Goal: Task Accomplishment & Management: Manage account settings

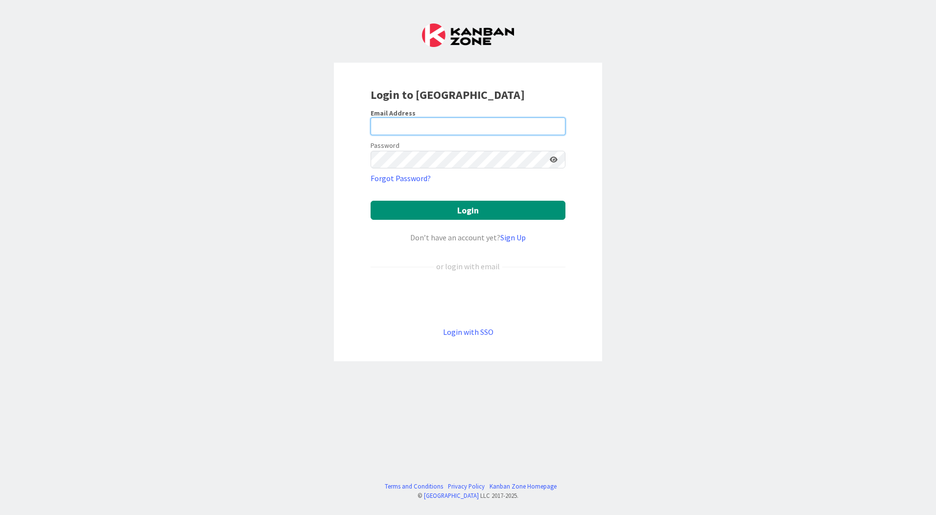
click at [407, 124] on input "email" at bounding box center [468, 126] width 195 height 18
type input "[EMAIL_ADDRESS][PERSON_NAME][DOMAIN_NAME]"
click at [371, 201] on button "Login" at bounding box center [468, 210] width 195 height 19
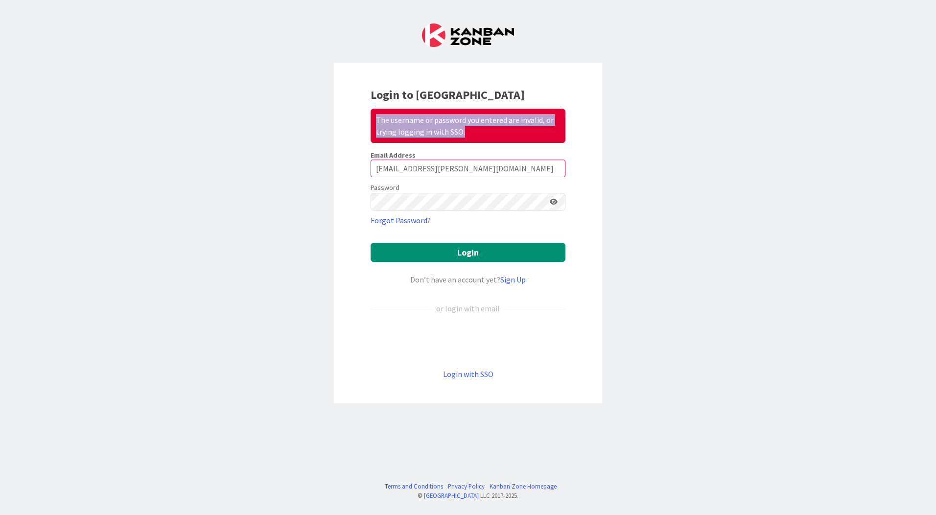
drag, startPoint x: 476, startPoint y: 129, endPoint x: 364, endPoint y: 120, distance: 112.0
click at [364, 120] on div "Login to Kanban Zone The username or password you entered are invalid, or tryin…" at bounding box center [468, 233] width 268 height 341
copy div "The username or password you entered are invalid, or trying logging in with SSO."
click at [678, 219] on div "Login to Kanban Zone The username or password you entered are invalid, or tryin…" at bounding box center [468, 257] width 936 height 515
click at [478, 374] on link "Login with SSO" at bounding box center [468, 374] width 50 height 10
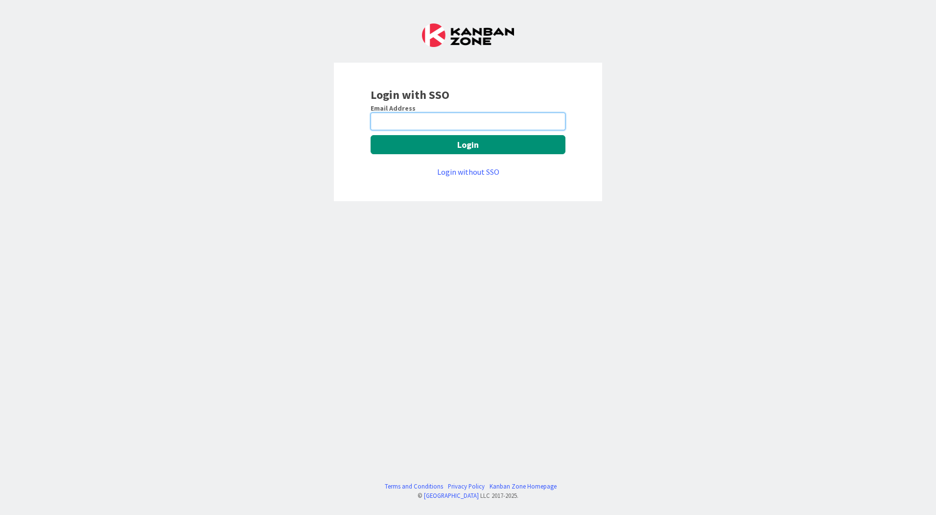
click at [395, 117] on input "email" at bounding box center [468, 122] width 195 height 18
type input "[EMAIL_ADDRESS][PERSON_NAME][DOMAIN_NAME]"
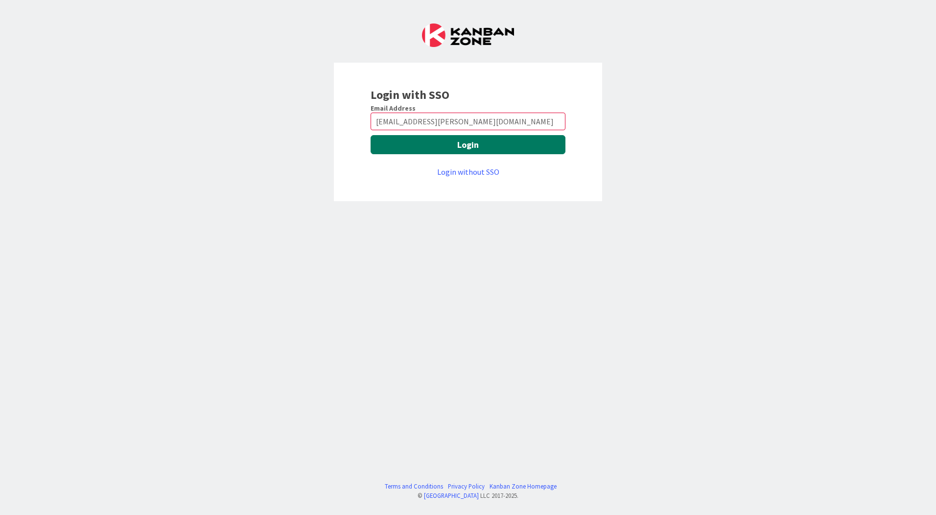
click at [422, 149] on button "Login" at bounding box center [468, 144] width 195 height 19
click at [463, 141] on button "Login" at bounding box center [468, 144] width 195 height 19
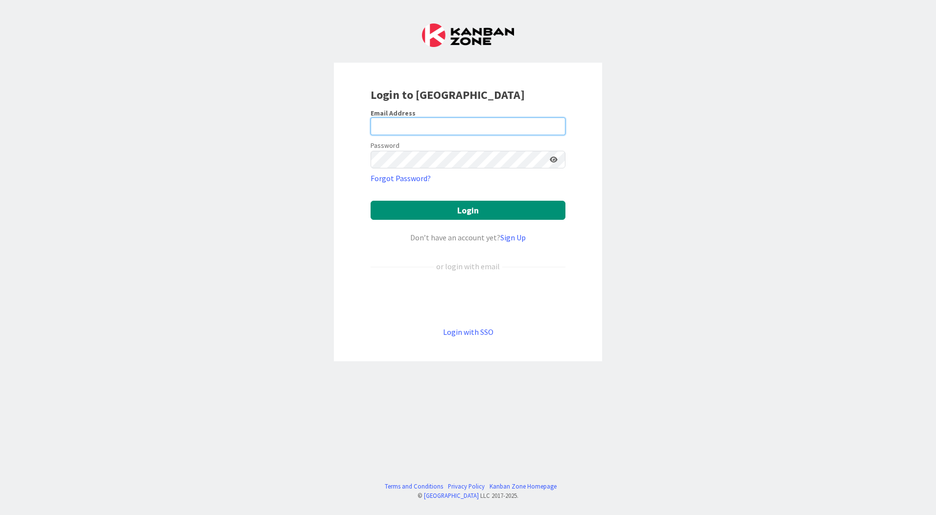
click at [407, 130] on input "email" at bounding box center [468, 126] width 195 height 18
type input "[EMAIL_ADDRESS][PERSON_NAME][DOMAIN_NAME]"
click at [371, 201] on button "Login" at bounding box center [468, 210] width 195 height 19
click at [466, 129] on input "email" at bounding box center [468, 126] width 195 height 18
type input "[EMAIL_ADDRESS][PERSON_NAME][DOMAIN_NAME]"
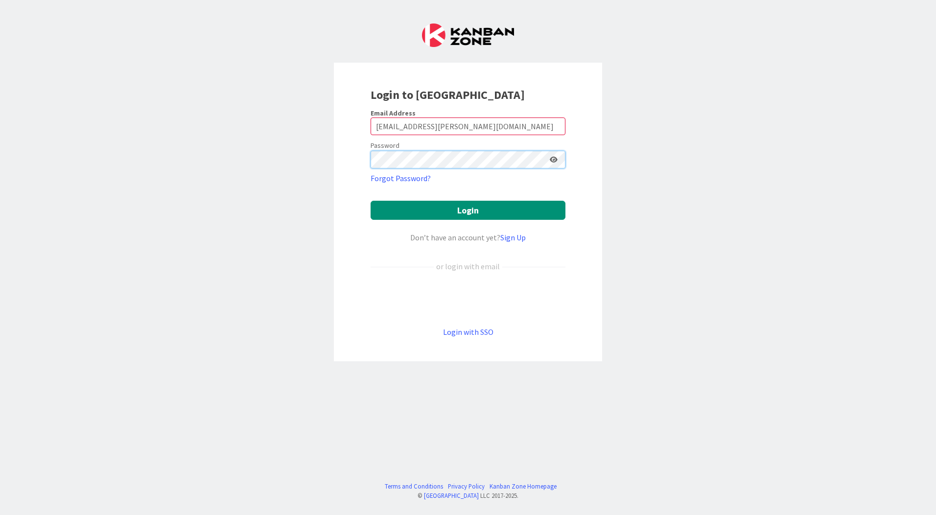
click at [371, 201] on button "Login" at bounding box center [468, 210] width 195 height 19
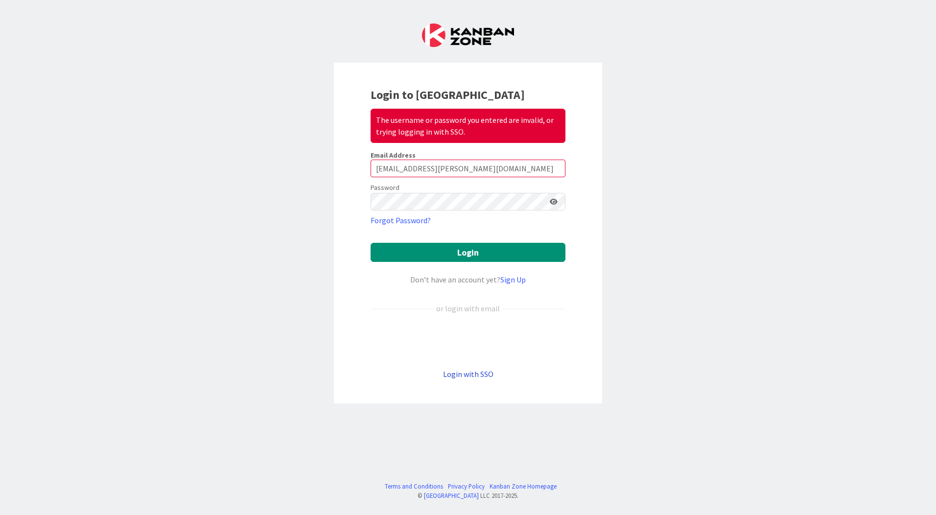
click at [479, 375] on link "Login with SSO" at bounding box center [468, 374] width 50 height 10
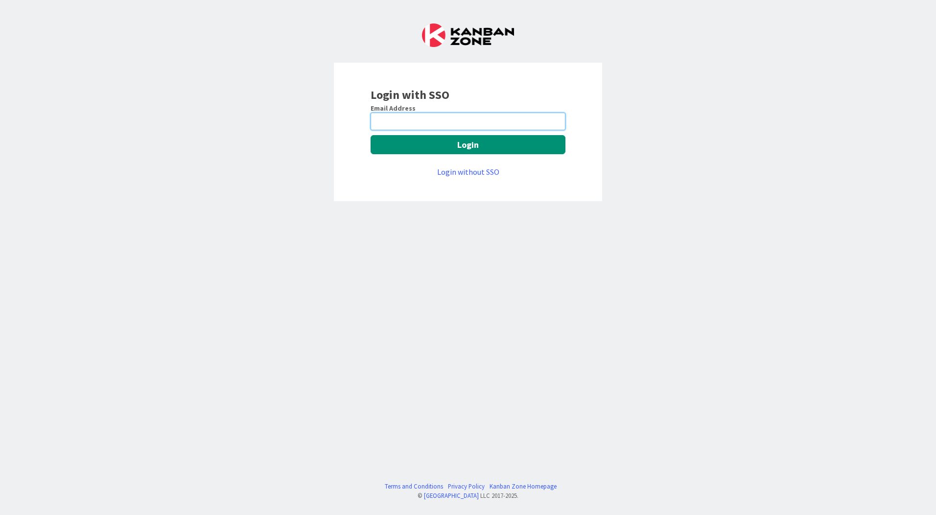
click at [429, 123] on input "email" at bounding box center [468, 122] width 195 height 18
type input "[EMAIL_ADDRESS][PERSON_NAME][DOMAIN_NAME]"
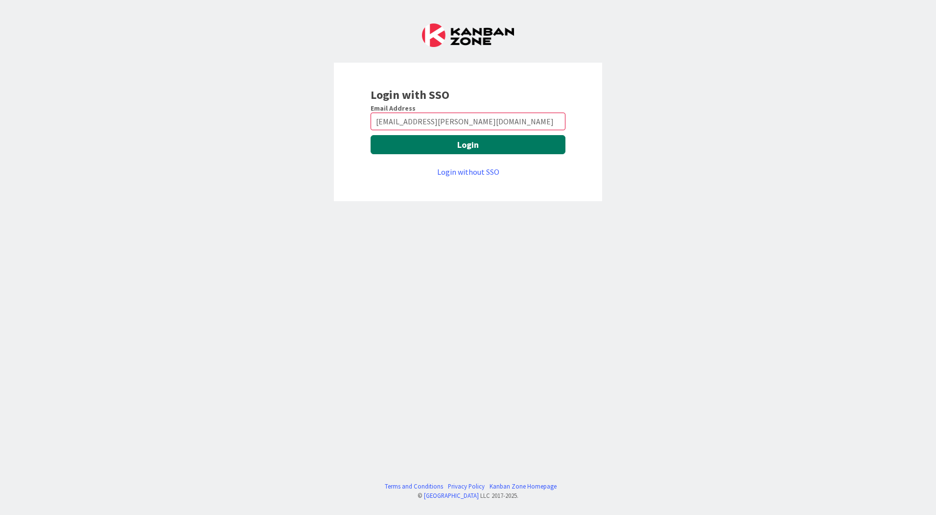
click at [431, 145] on button "Login" at bounding box center [468, 144] width 195 height 19
